Goal: Use online tool/utility: Utilize a website feature to perform a specific function

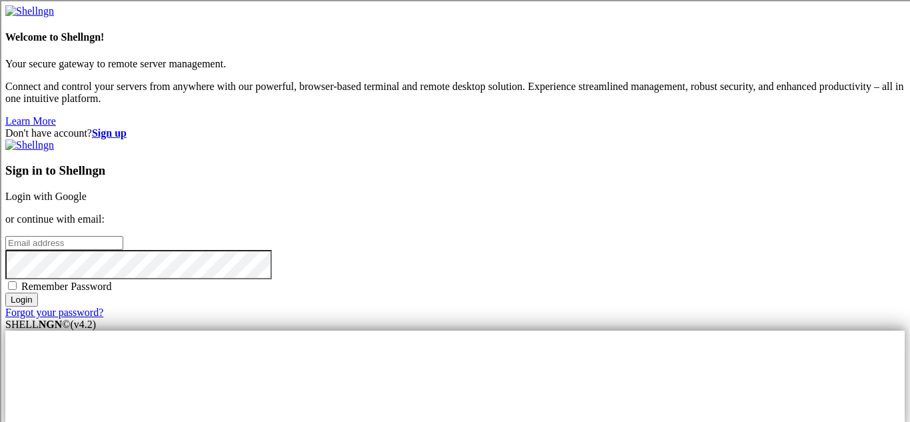
click at [87, 191] on link "Login with Google" at bounding box center [45, 196] width 81 height 11
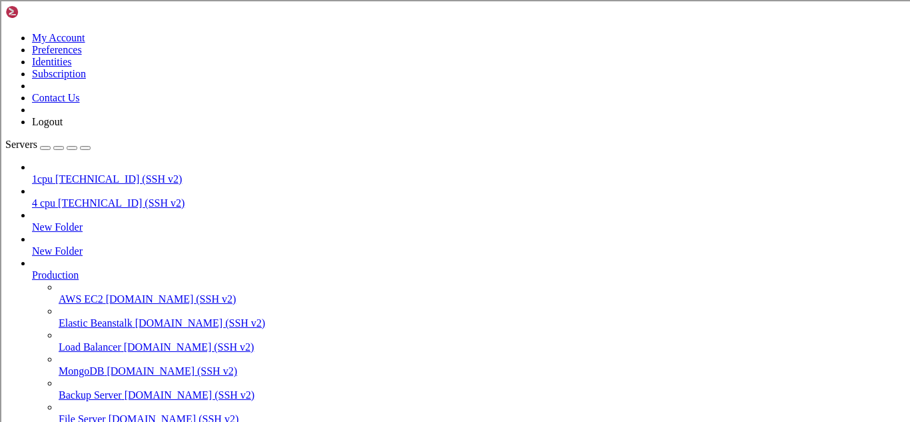
scroll to position [228, 0]
click at [99, 173] on span "[TECHNICAL_ID] (SSH v2)" at bounding box center [118, 178] width 127 height 11
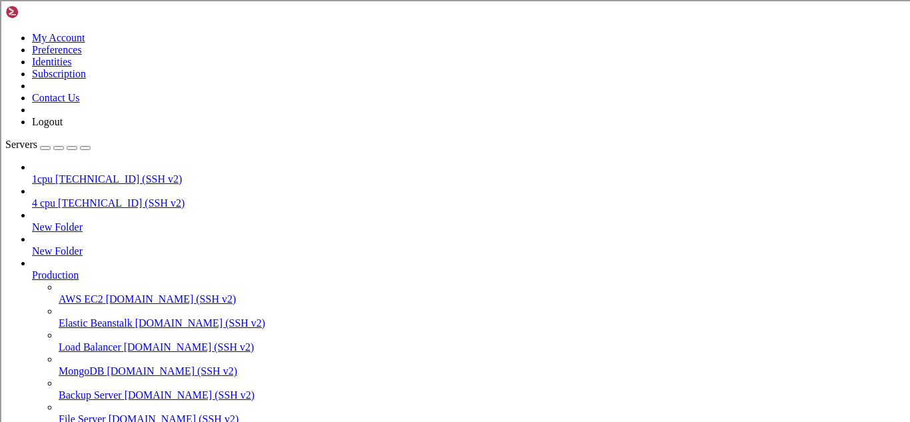
scroll to position [36, 0]
drag, startPoint x: 62, startPoint y: 1151, endPoint x: 349, endPoint y: 1148, distance: 286.6
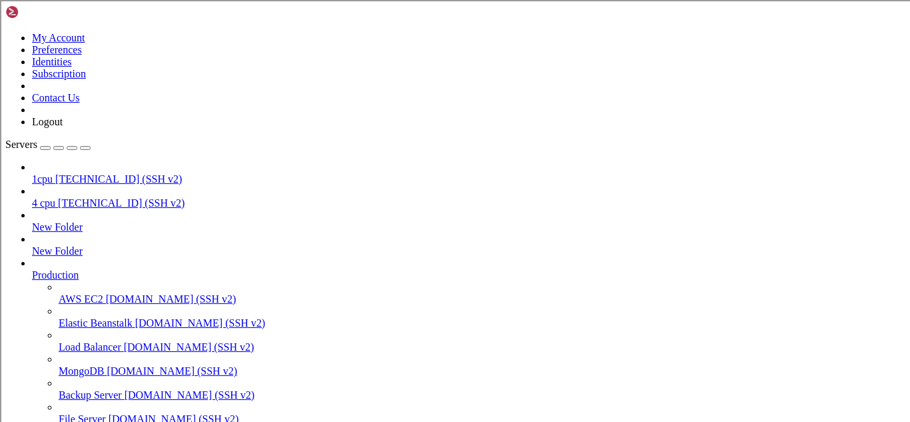
scroll to position [136006, 0]
click at [53, 173] on span "1cpu" at bounding box center [42, 178] width 21 height 11
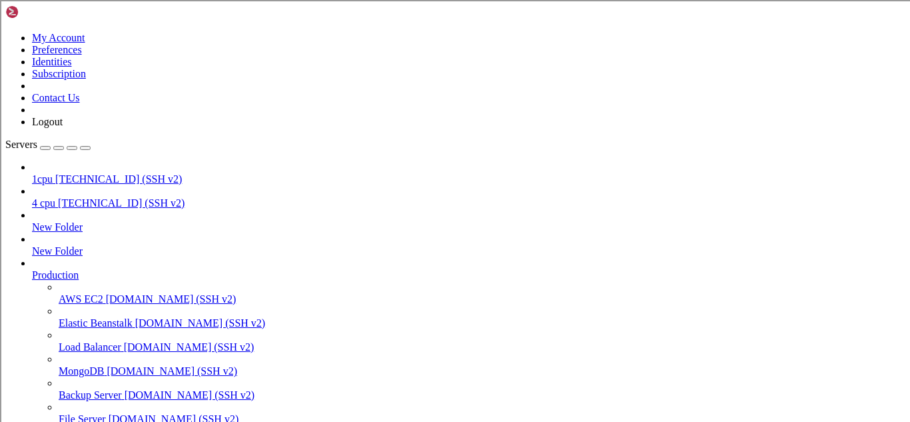
click at [53, 173] on span "1cpu" at bounding box center [42, 178] width 21 height 11
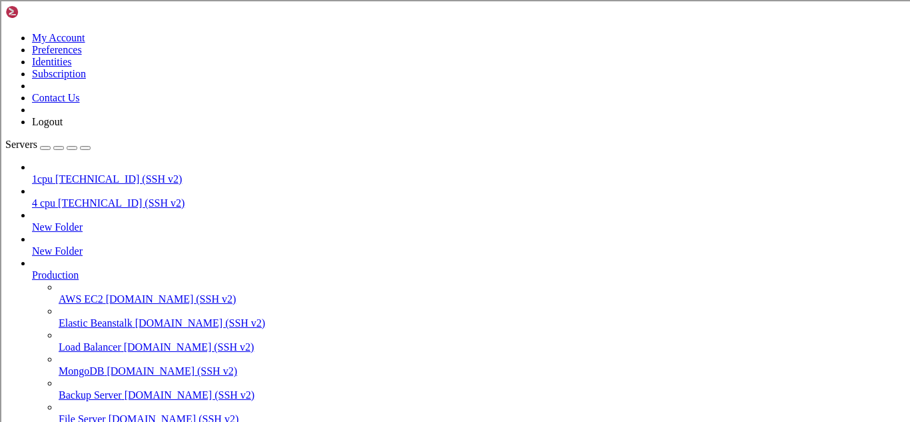
type input "/root"
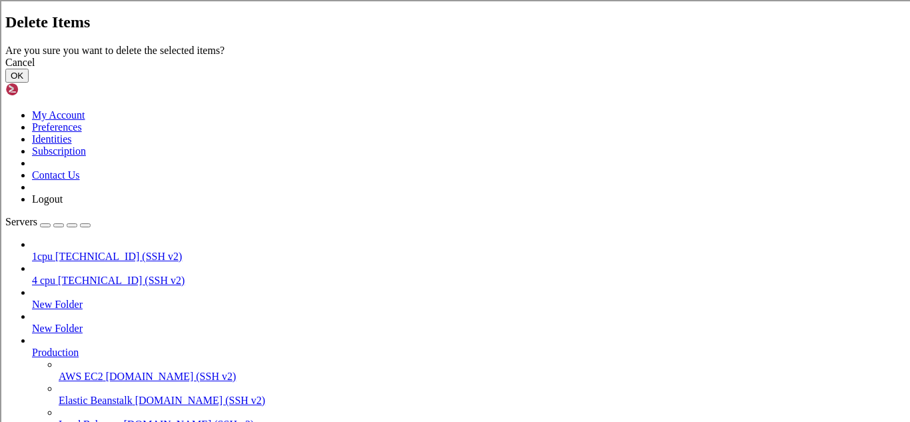
click at [29, 83] on button "OK" at bounding box center [16, 76] width 23 height 14
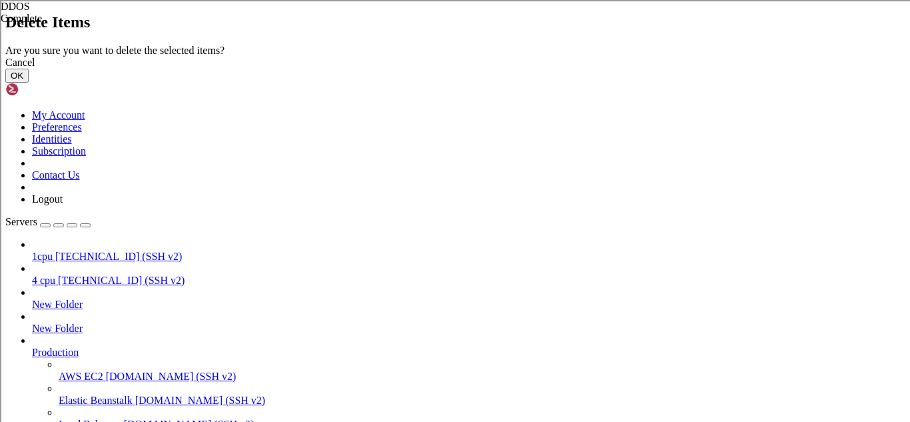
click at [29, 83] on button "OK" at bounding box center [16, 76] width 23 height 14
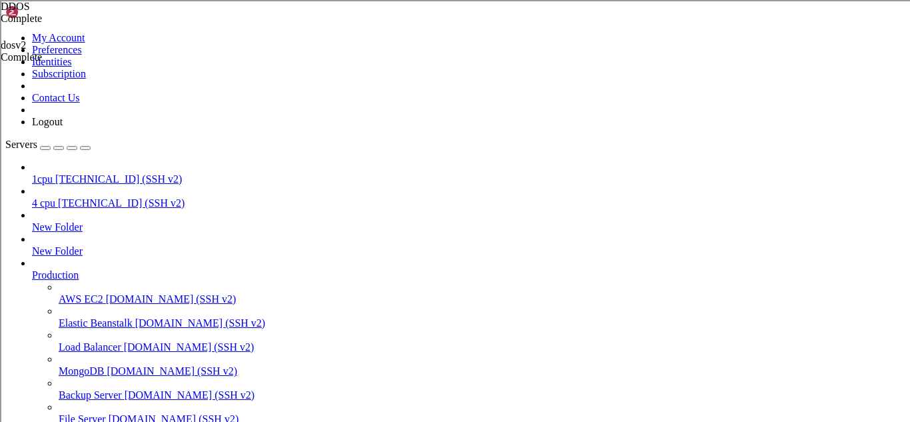
scroll to position [0, 0]
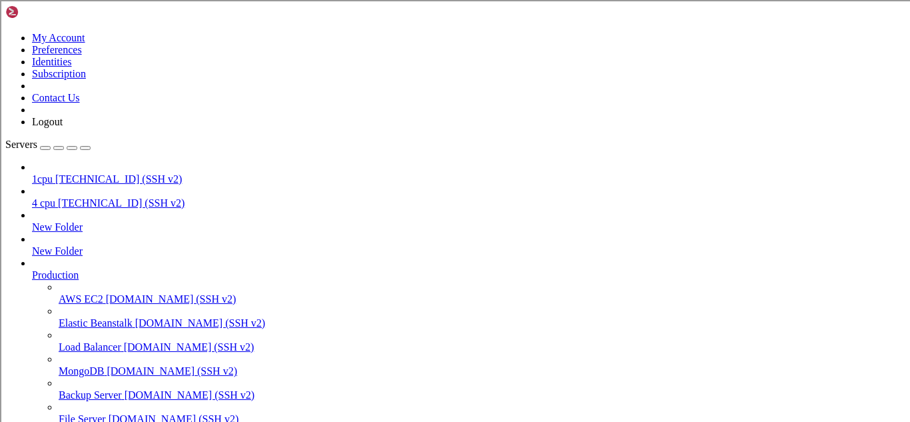
scroll to position [9967, 0]
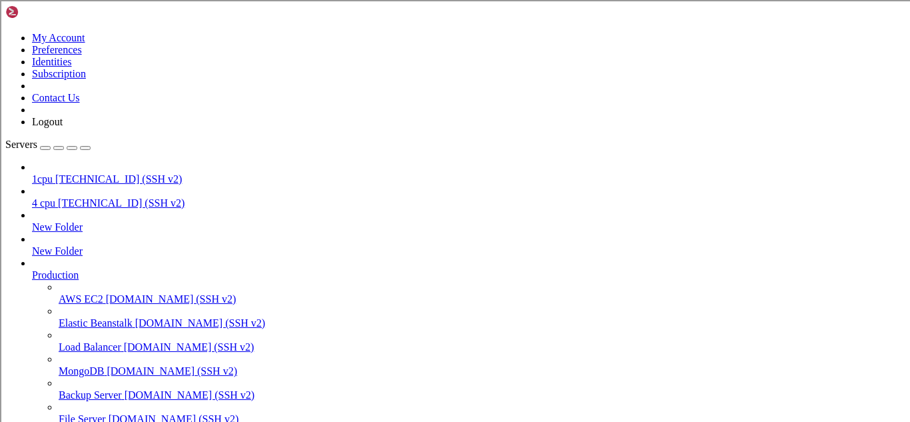
type input "/root"
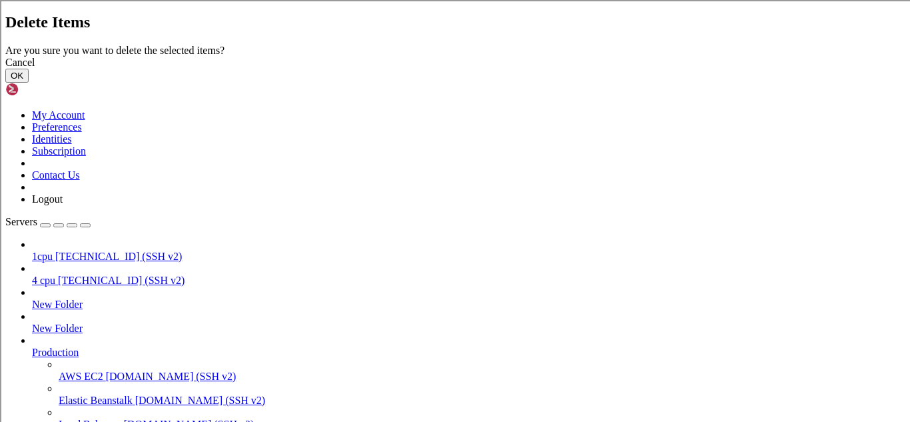
click at [29, 83] on button "OK" at bounding box center [16, 76] width 23 height 14
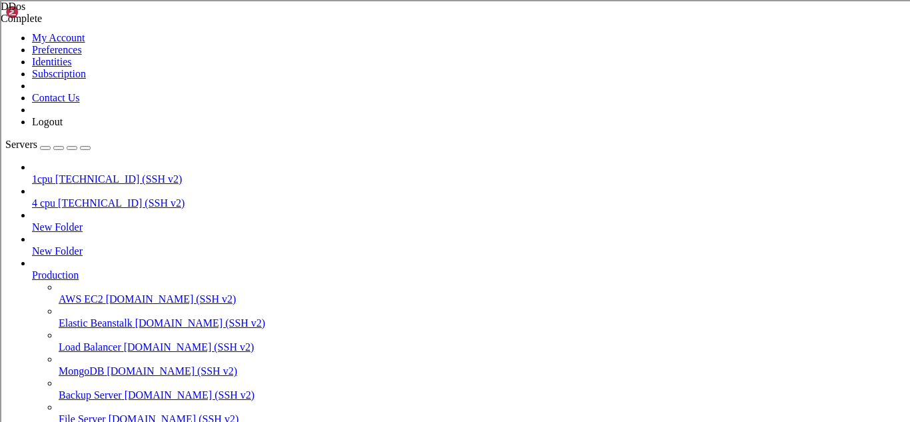
click at [247, 261] on div at bounding box center [455, 211] width 910 height 422
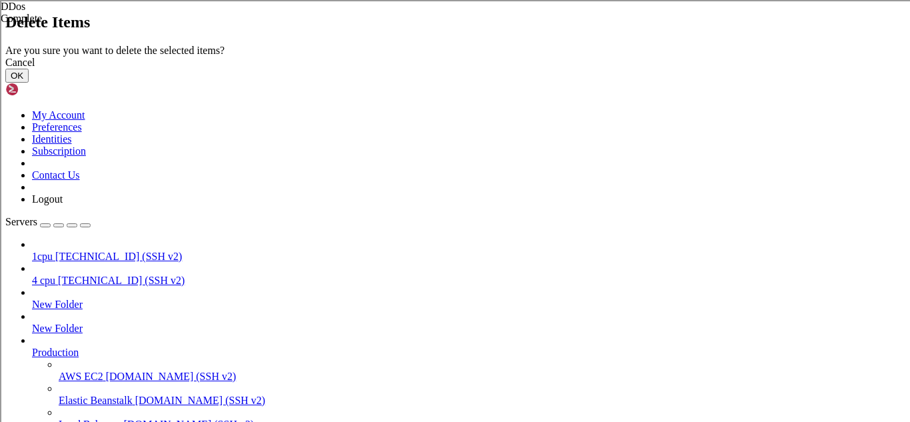
click at [29, 83] on button "OK" at bounding box center [16, 76] width 23 height 14
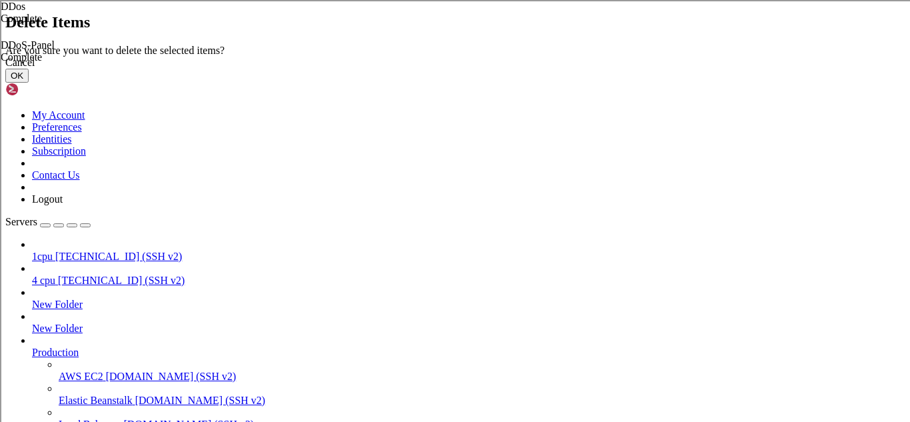
click at [29, 83] on button "OK" at bounding box center [16, 76] width 23 height 14
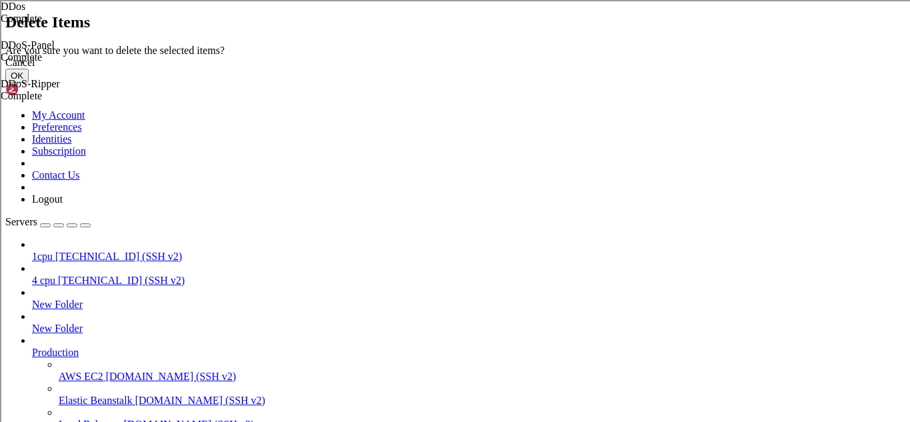
click at [29, 83] on button "OK" at bounding box center [16, 76] width 23 height 14
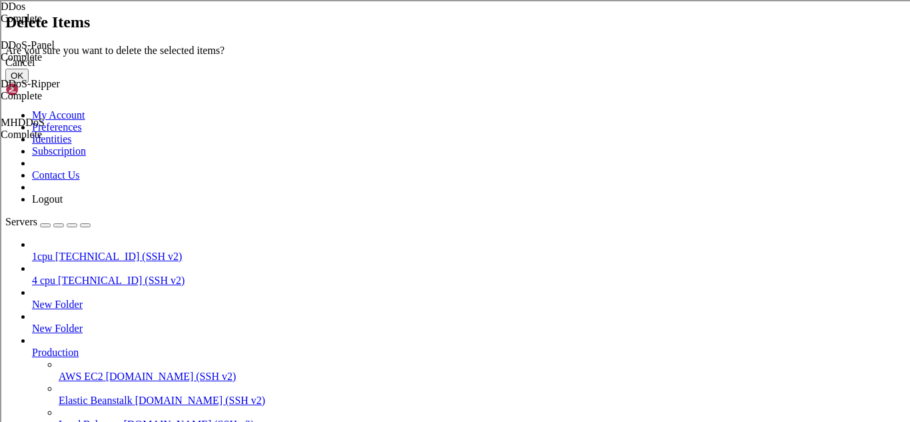
click at [29, 83] on button "OK" at bounding box center [16, 76] width 23 height 14
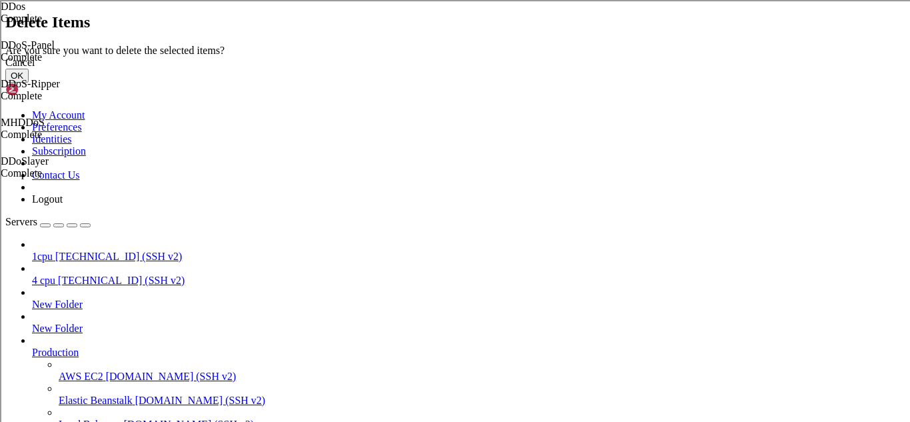
click at [29, 83] on button "OK" at bounding box center [16, 76] width 23 height 14
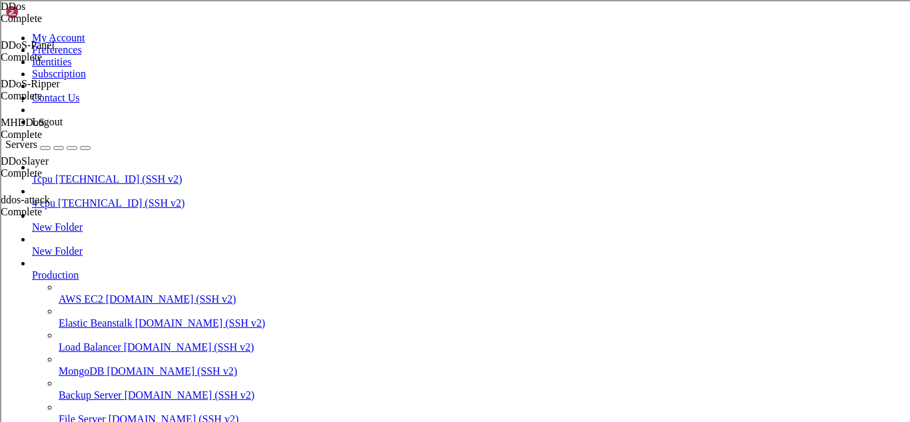
click at [272, 229] on div at bounding box center [455, 211] width 910 height 422
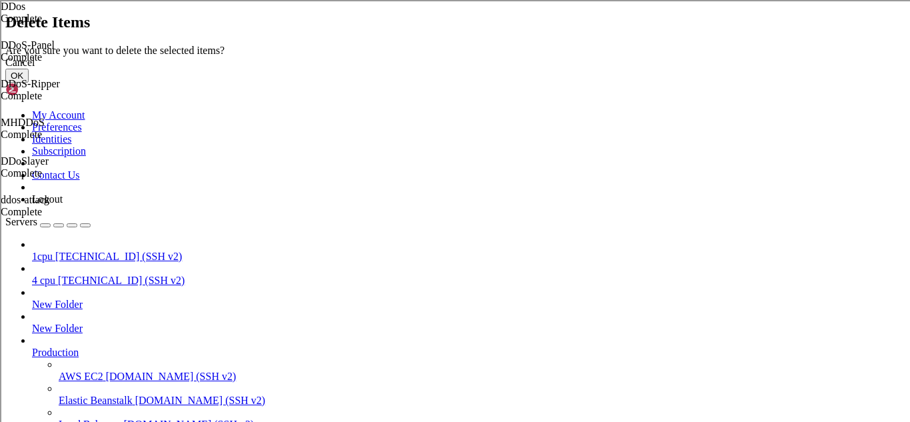
click at [29, 83] on button "OK" at bounding box center [16, 76] width 23 height 14
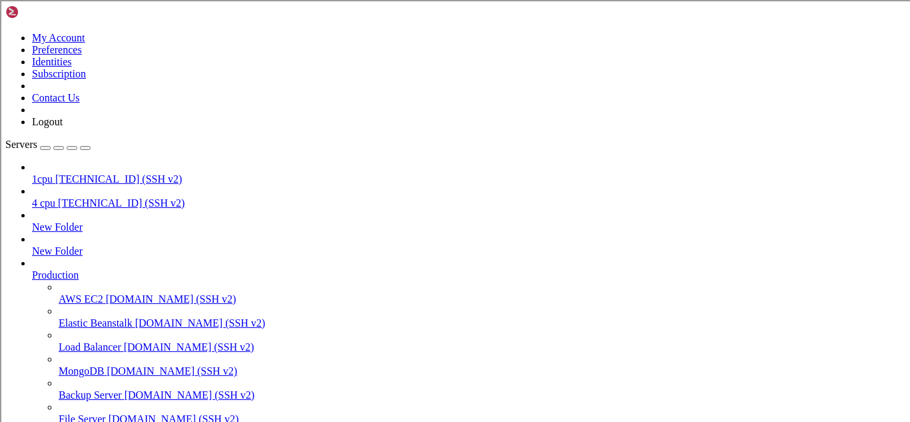
scroll to position [564, 0]
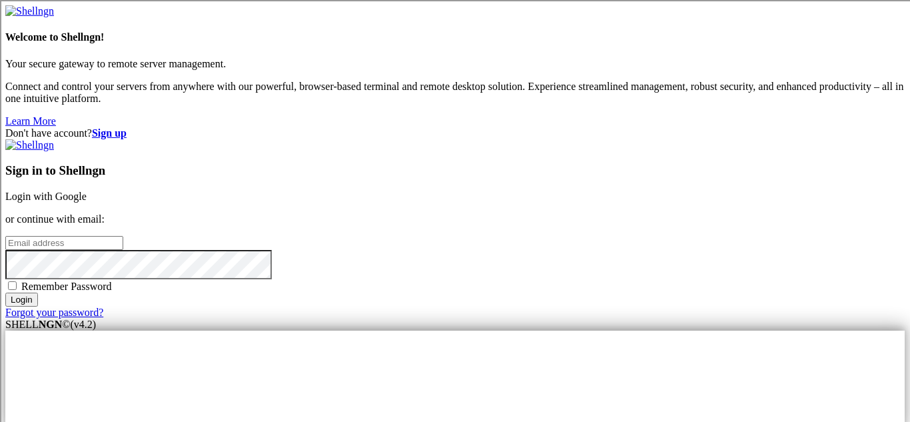
click at [87, 191] on link "Login with Google" at bounding box center [45, 196] width 81 height 11
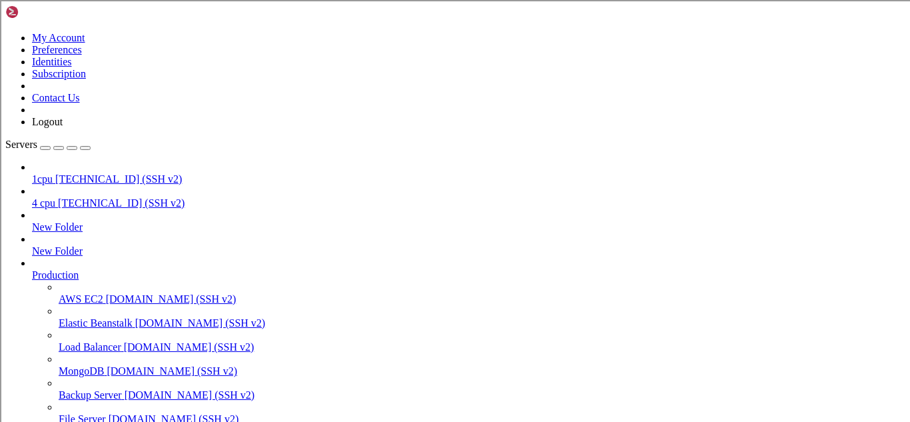
scroll to position [35156, 0]
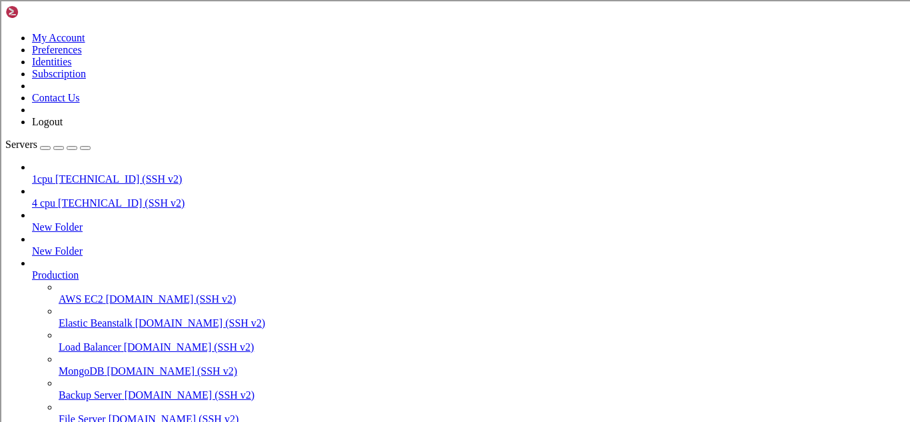
scroll to position [173237, 0]
